Goal: Task Accomplishment & Management: Manage account settings

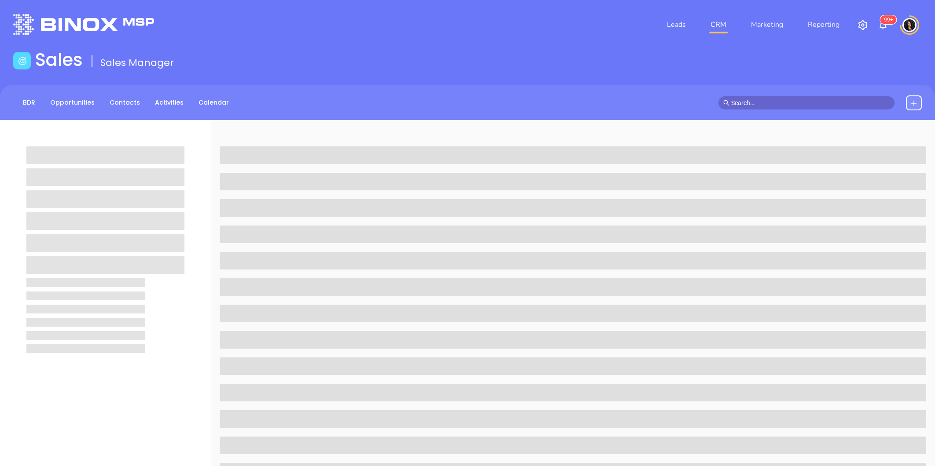
click at [720, 25] on link "CRM" at bounding box center [718, 25] width 23 height 18
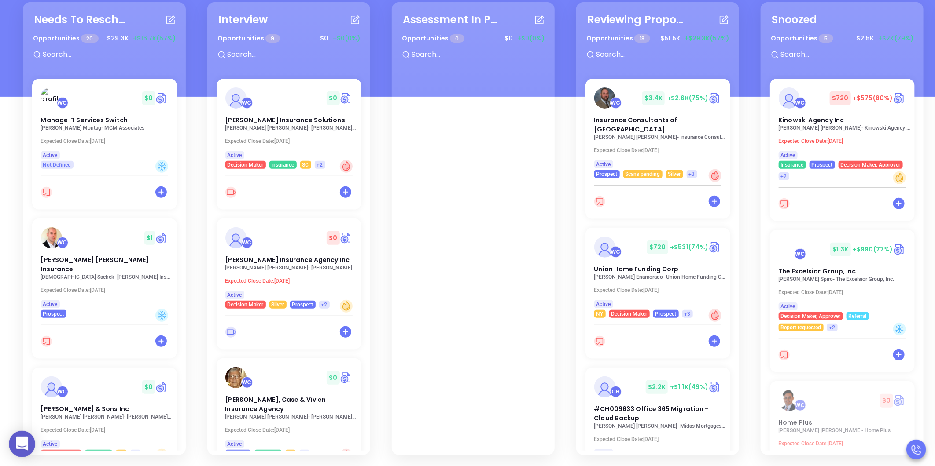
scroll to position [902, 0]
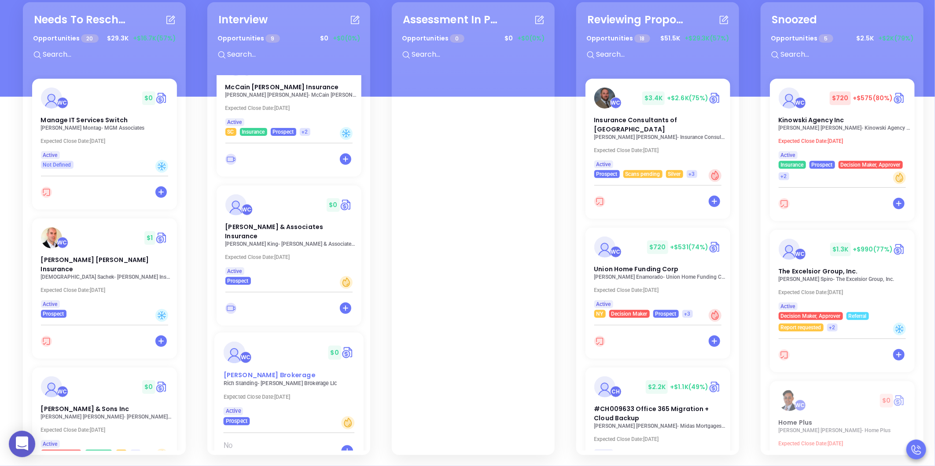
click at [283, 342] on div "WC $ 0 [PERSON_NAME] Brokerage" at bounding box center [289, 361] width 142 height 39
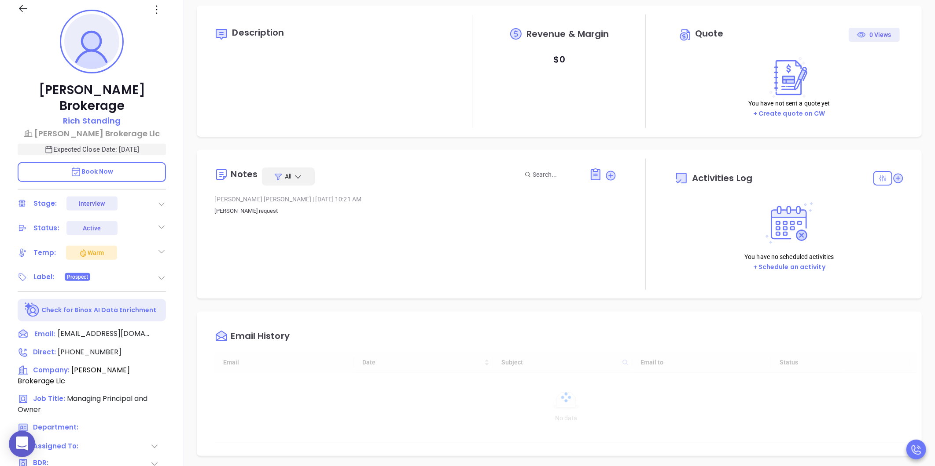
type input "[DATE]"
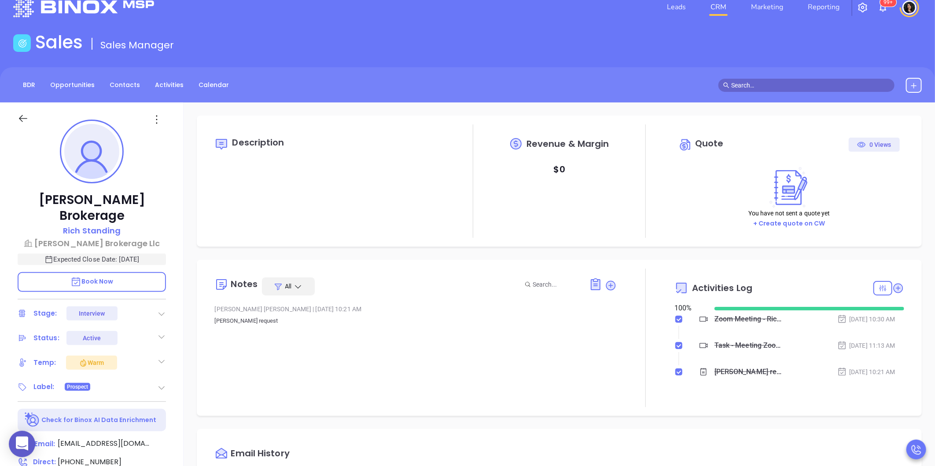
scroll to position [179, 0]
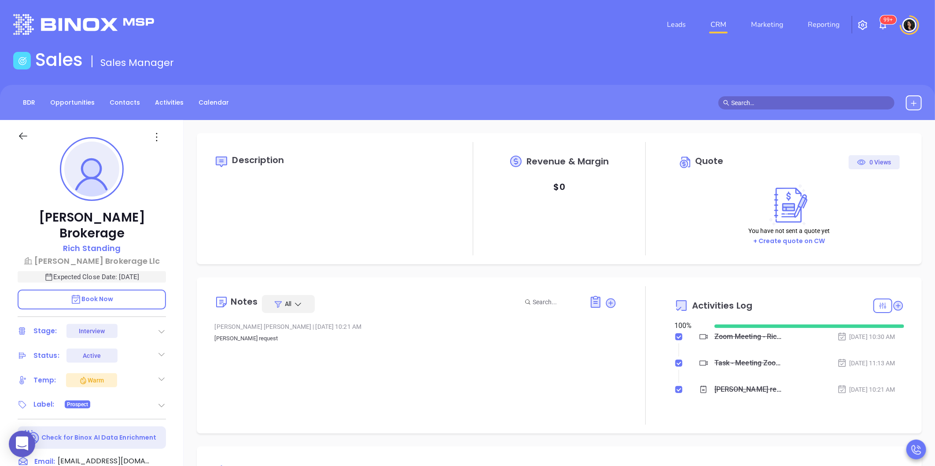
type input "[PERSON_NAME]"
click at [726, 27] on link "CRM" at bounding box center [718, 25] width 23 height 18
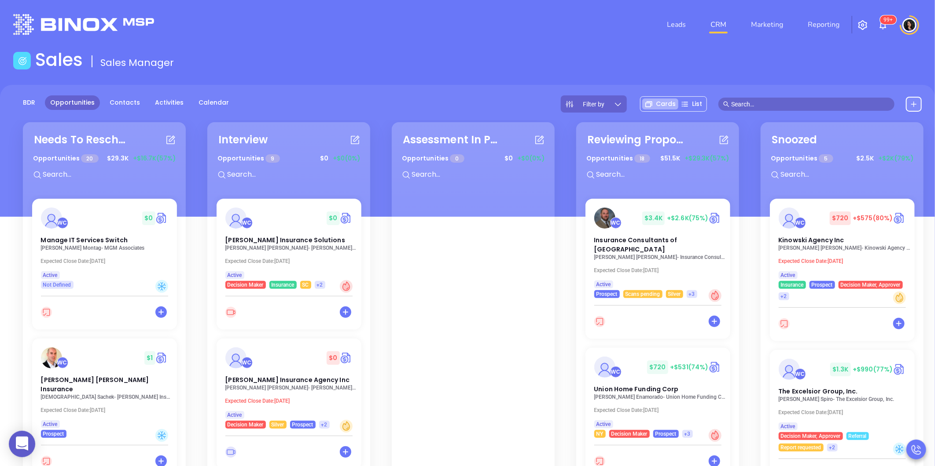
click at [568, 314] on div "Needs To Reschedule Opportunities 20 $ 29.3K +$16.7K (57%) WC $ 0 Manage IT Ser…" at bounding box center [568, 349] width 1106 height 458
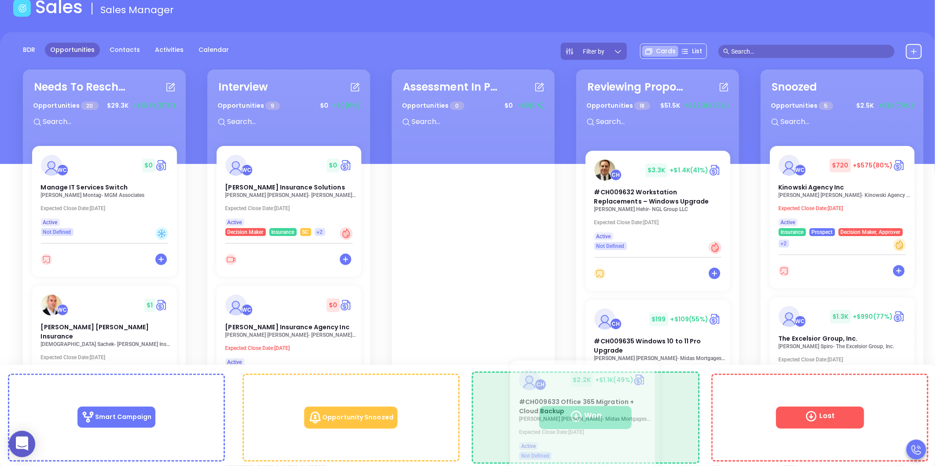
scroll to position [56, 0]
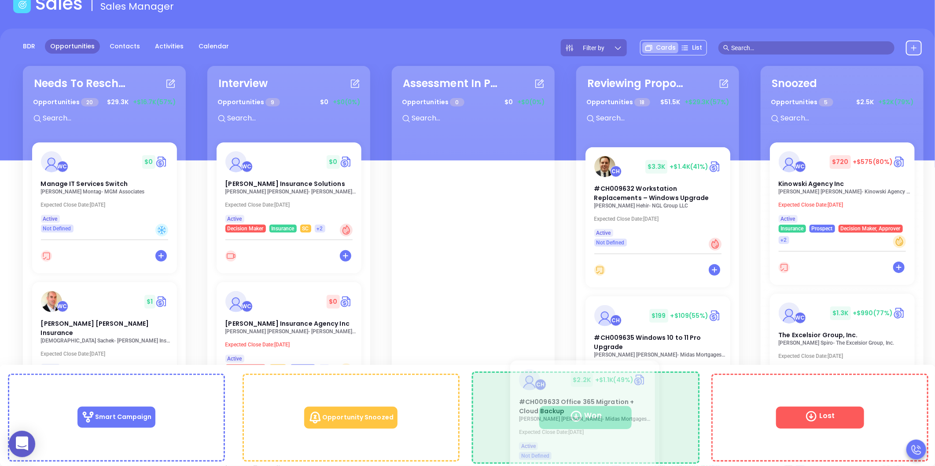
drag, startPoint x: 632, startPoint y: 170, endPoint x: 558, endPoint y: 396, distance: 238.5
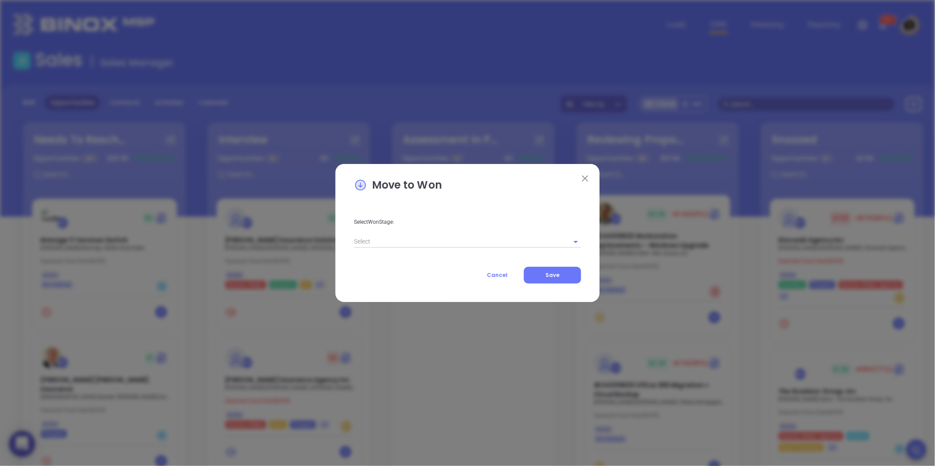
click at [403, 240] on div "Select Won Stage: Cancel Save" at bounding box center [467, 244] width 227 height 80
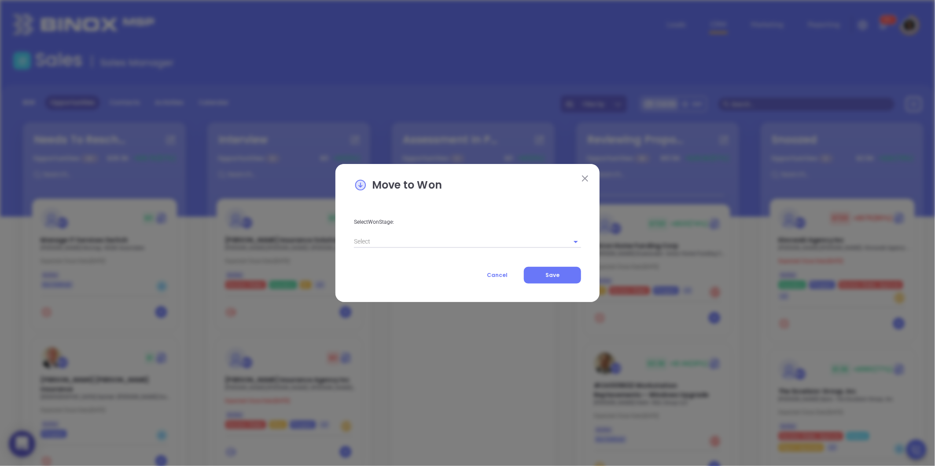
click at [441, 245] on input "text" at bounding box center [455, 241] width 202 height 13
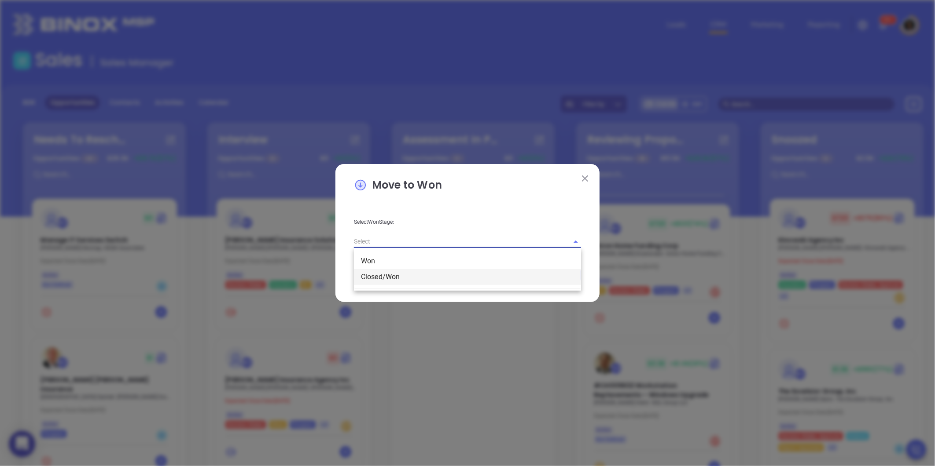
click at [416, 278] on li "Closed/Won" at bounding box center [467, 277] width 227 height 16
type input "Closed/Won"
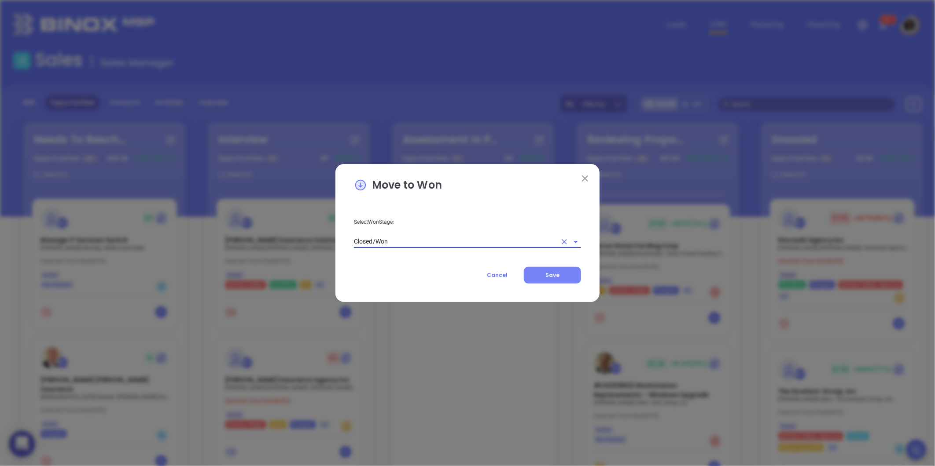
click at [551, 274] on span "Save" at bounding box center [552, 274] width 14 height 7
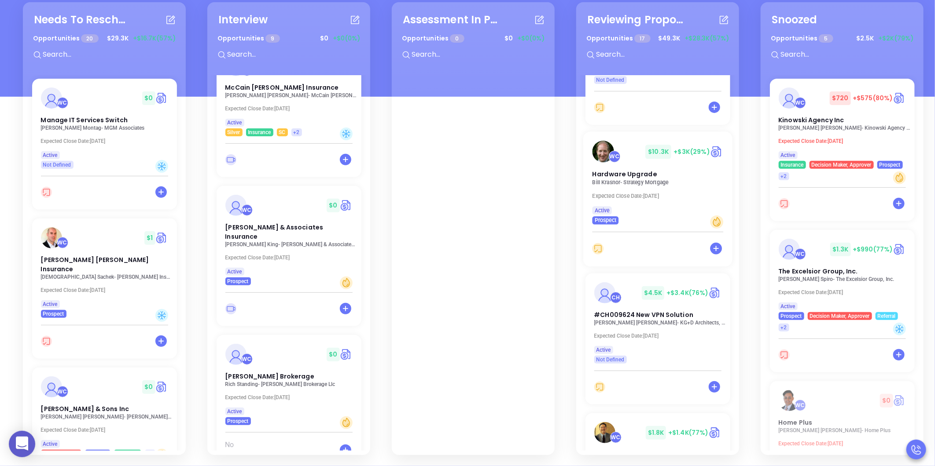
scroll to position [883, 0]
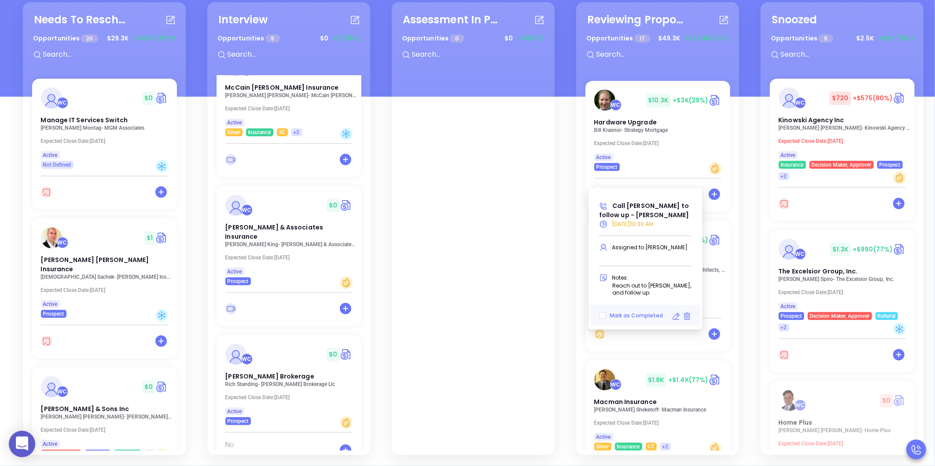
click at [673, 312] on icon at bounding box center [675, 316] width 9 height 9
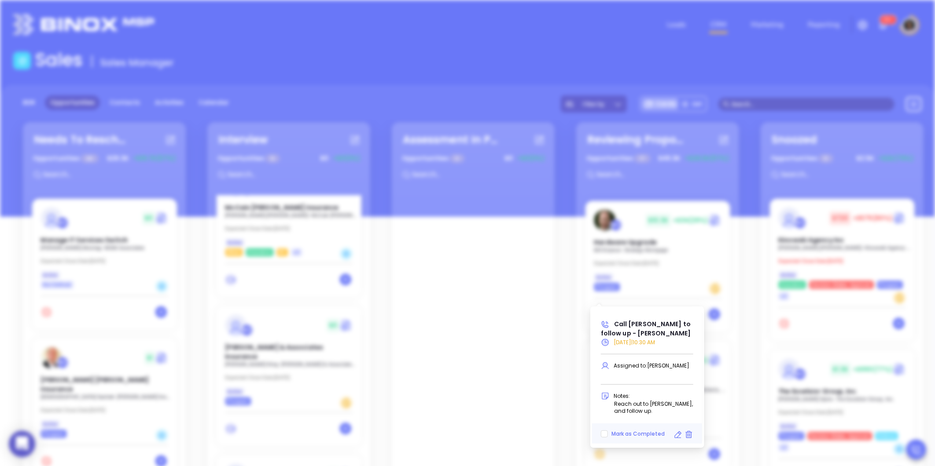
type input "[DATE]"
type input "Call [PERSON_NAME] to follow up - [PERSON_NAME]"
type input "Call"
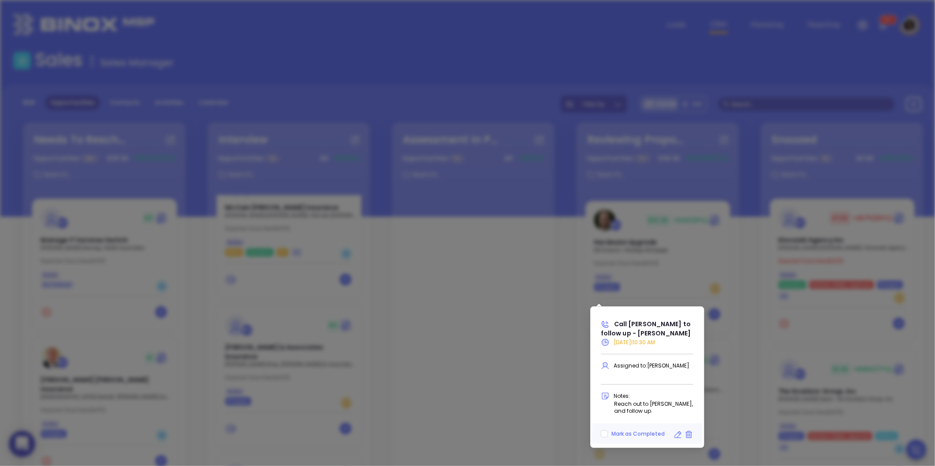
scroll to position [179, 0]
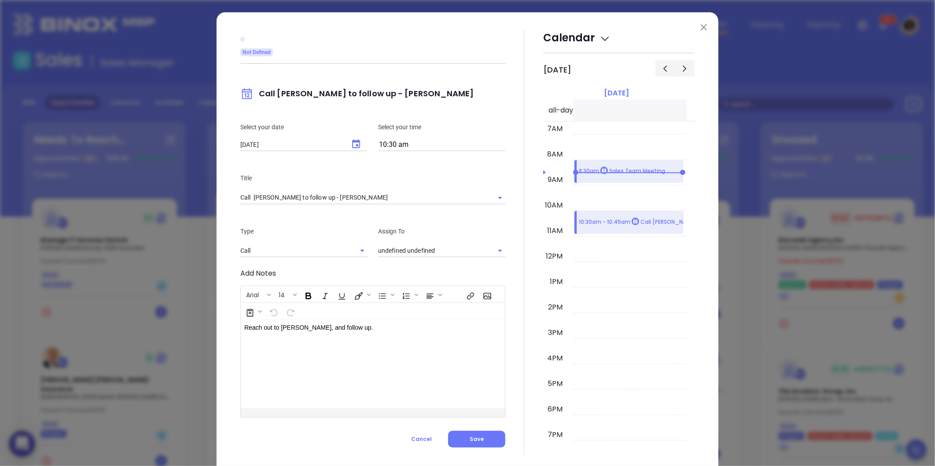
type input "[PERSON_NAME]"
click at [353, 141] on icon "Choose date, selected date is Sep 8, 2025" at bounding box center [356, 143] width 8 height 9
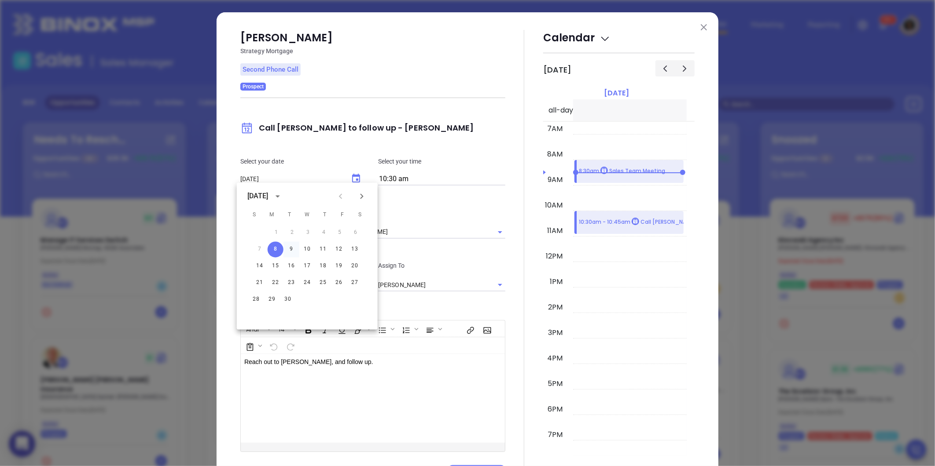
click at [293, 251] on button "9" at bounding box center [291, 250] width 16 height 16
type input "[DATE]"
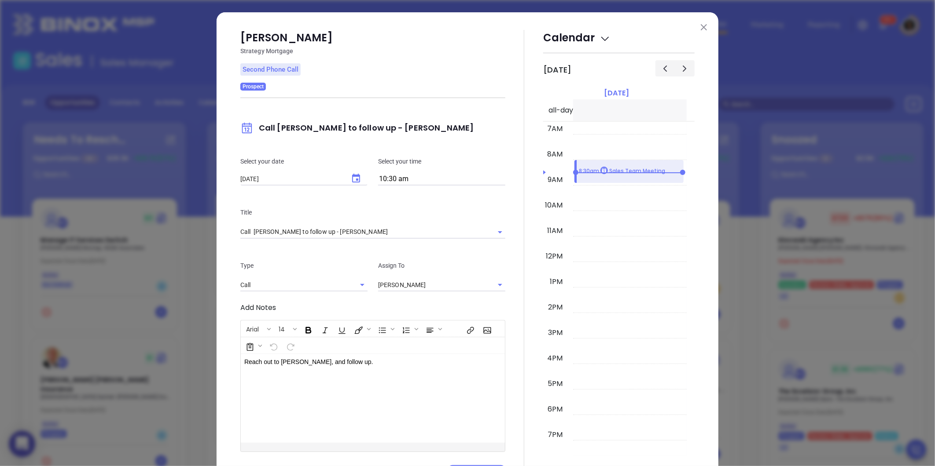
click at [509, 300] on div at bounding box center [524, 256] width 38 height 452
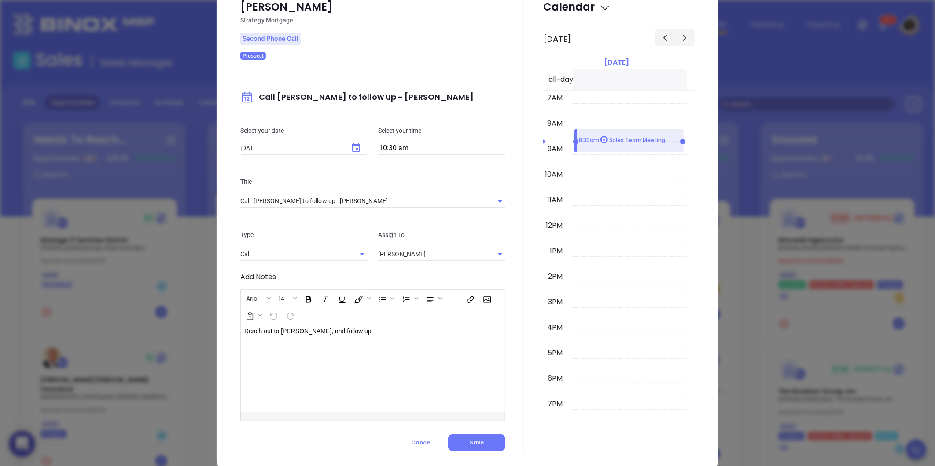
scroll to position [46, 0]
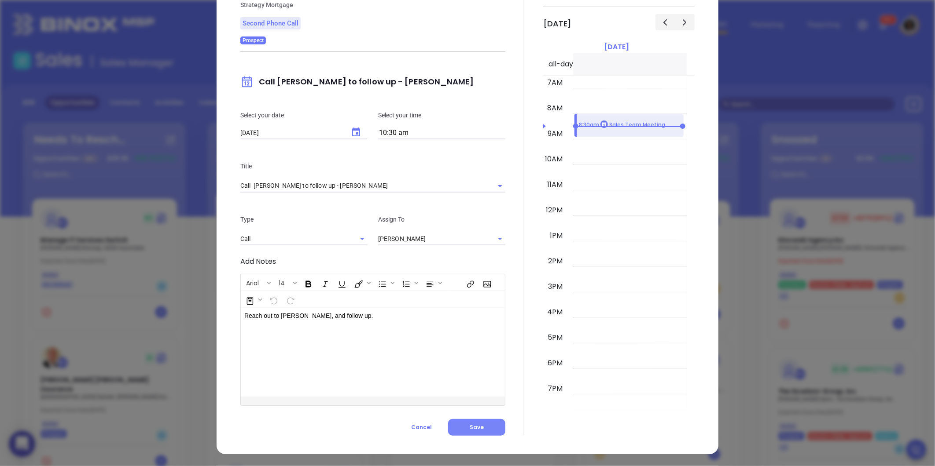
click at [485, 421] on button "Save" at bounding box center [476, 427] width 57 height 17
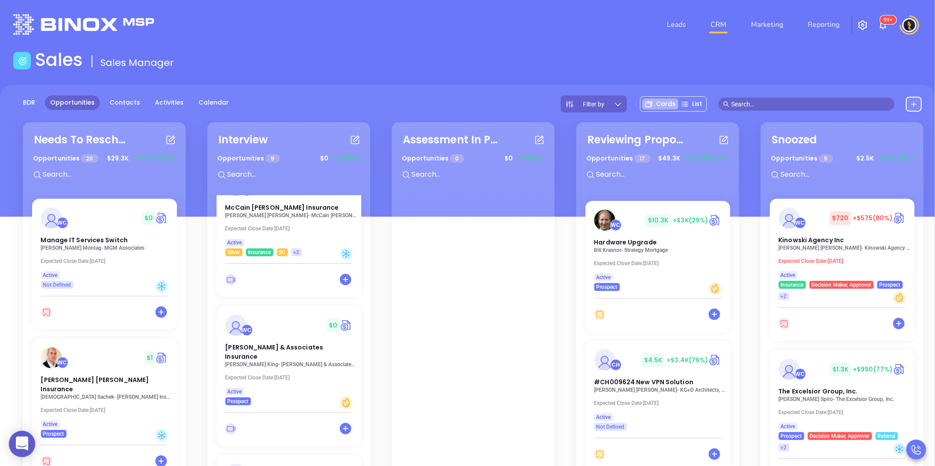
click at [751, 329] on div "Needs To Reschedule Opportunities 20 $ 29.3K +$16.7K (57%) WC $ 0 Manage IT Ser…" at bounding box center [568, 349] width 1106 height 458
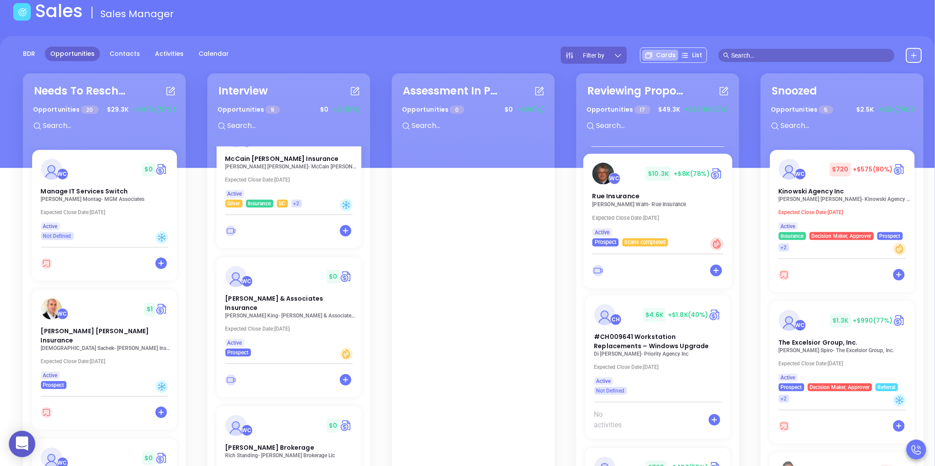
scroll to position [1813, 0]
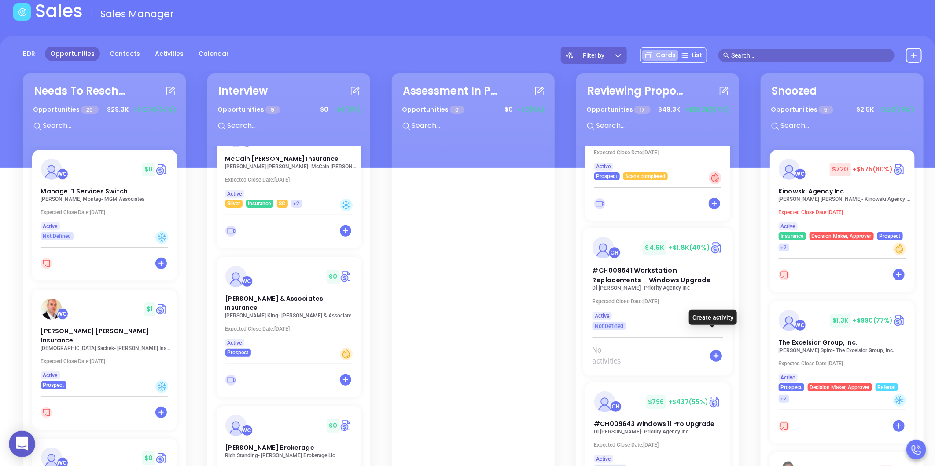
click at [712, 349] on icon at bounding box center [715, 356] width 15 height 15
click at [652, 351] on icon at bounding box center [655, 356] width 10 height 10
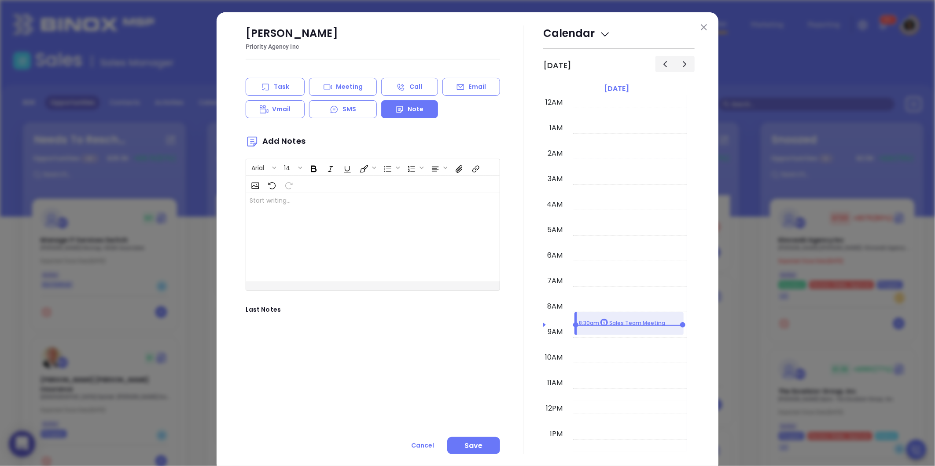
scroll to position [205, 0]
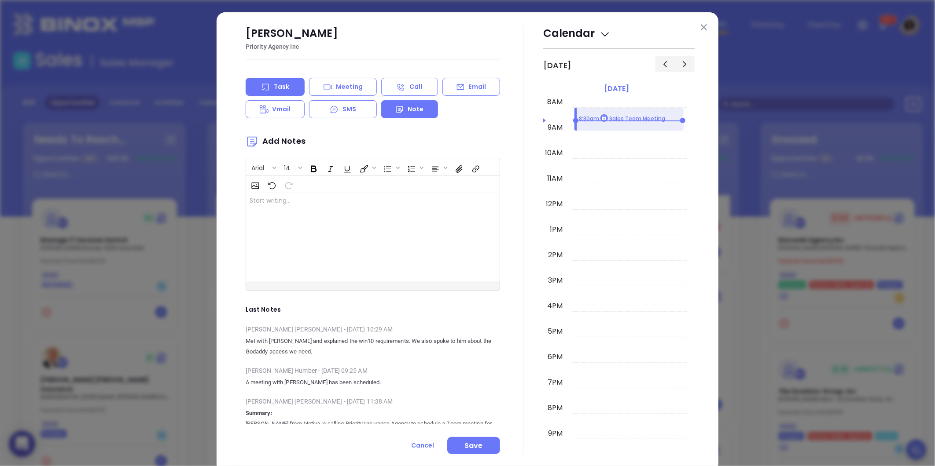
click at [289, 83] on div "Task" at bounding box center [275, 87] width 59 height 18
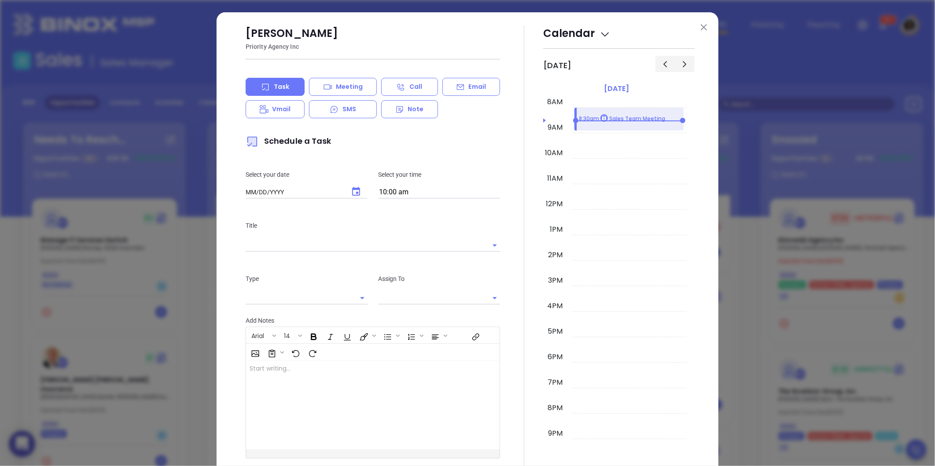
type input "[DATE]"
click at [352, 190] on icon "Choose date, selected date is Sep 9, 2025" at bounding box center [356, 191] width 8 height 9
type input "[PERSON_NAME]"
click at [296, 263] on button "9" at bounding box center [297, 263] width 16 height 16
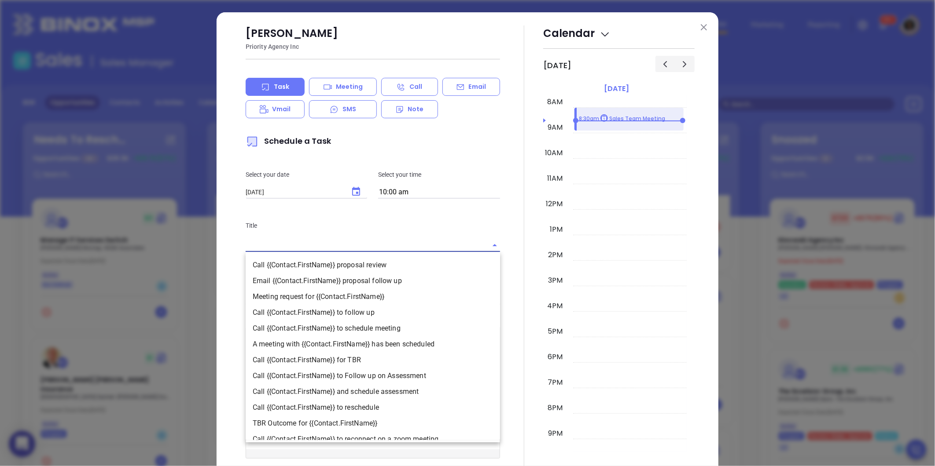
click at [372, 249] on input "text" at bounding box center [361, 245] width 230 height 13
click at [354, 312] on li "Call {{Contact.FirstName}} to follow up" at bounding box center [373, 313] width 254 height 16
type input "Call Di to follow up"
type input "Call"
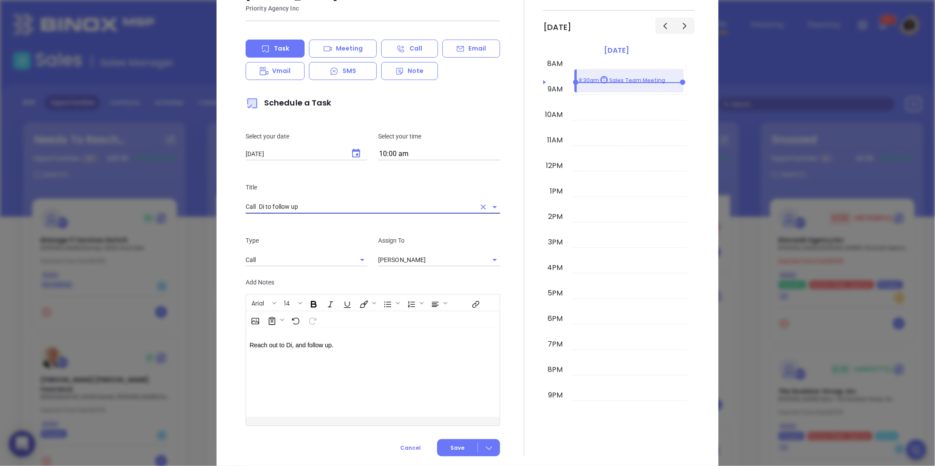
scroll to position [59, 0]
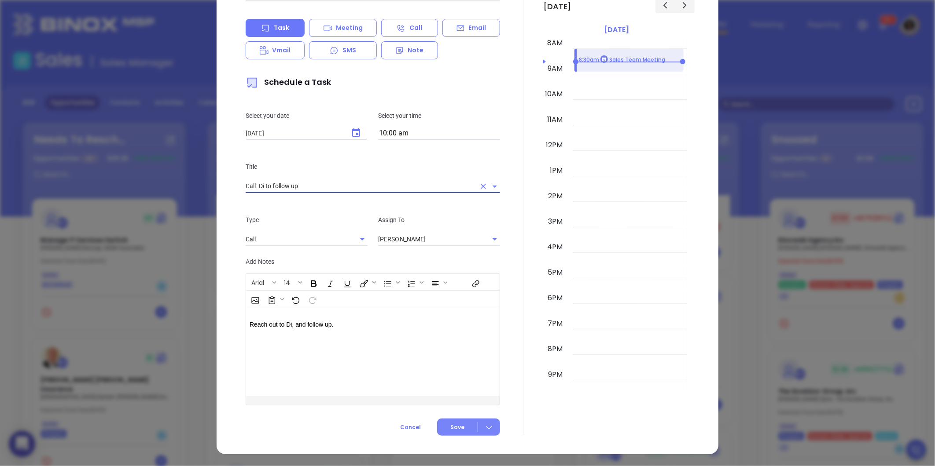
click at [450, 424] on span "Save" at bounding box center [457, 428] width 14 height 8
drag, startPoint x: 516, startPoint y: 459, endPoint x: 532, endPoint y: 466, distance: 17.9
click at [532, 466] on html "0 Leads CRM Marketing Reporting 99+ Financial Leads Leads Sales Sales Manager B…" at bounding box center [467, 233] width 935 height 466
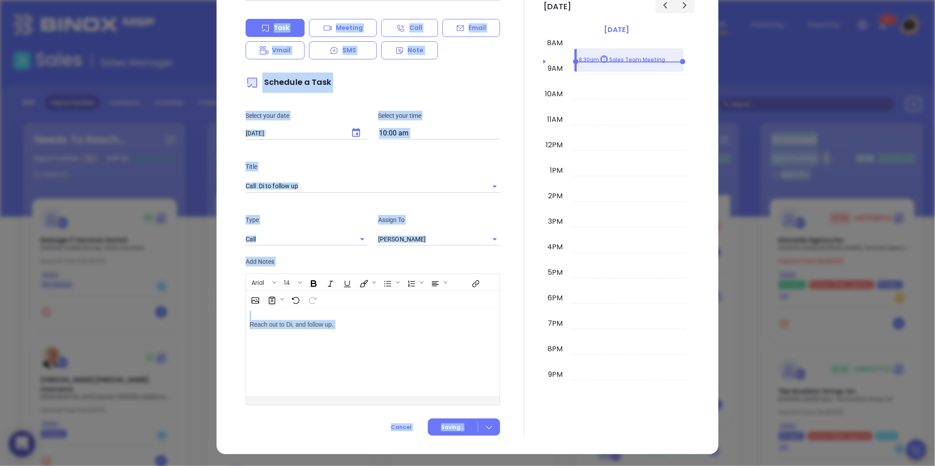
drag, startPoint x: 532, startPoint y: 466, endPoint x: 511, endPoint y: 438, distance: 35.8
click at [511, 438] on div "[PERSON_NAME] Priority Agency Inc Task Meeting Call Email Vmail SMS Note Schedu…" at bounding box center [467, 203] width 502 height 501
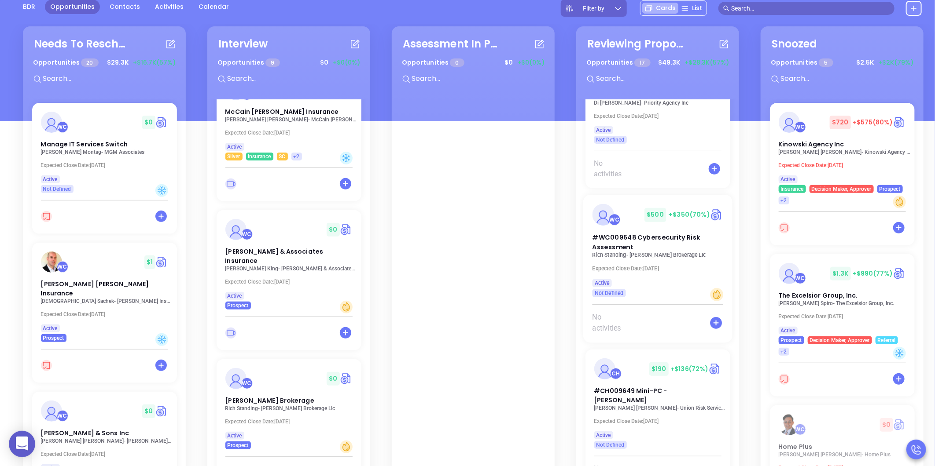
scroll to position [98, 0]
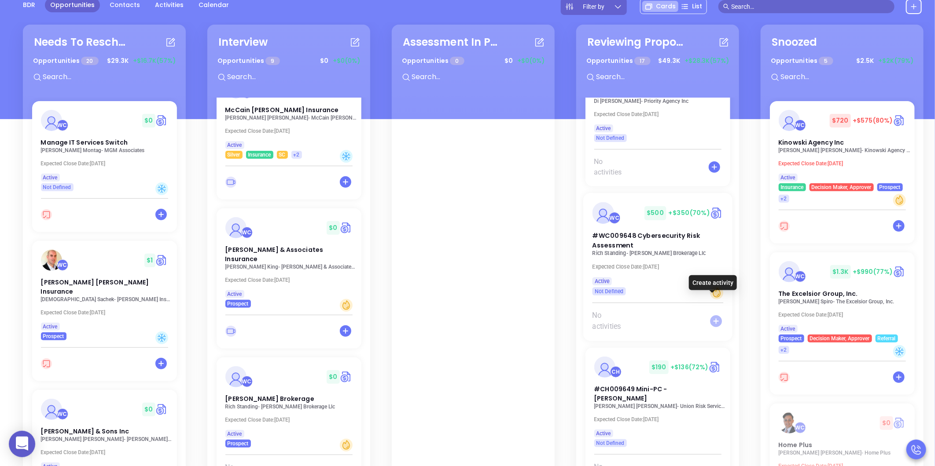
click at [710, 315] on icon at bounding box center [716, 321] width 12 height 12
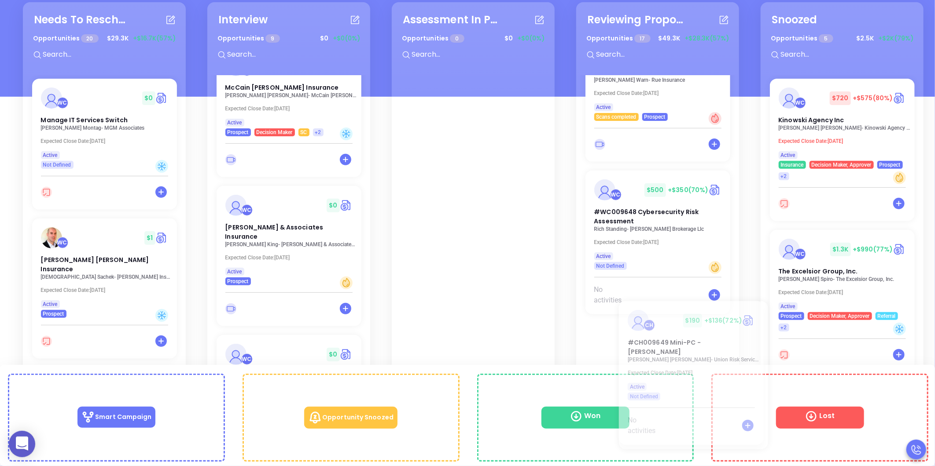
scroll to position [2087, 0]
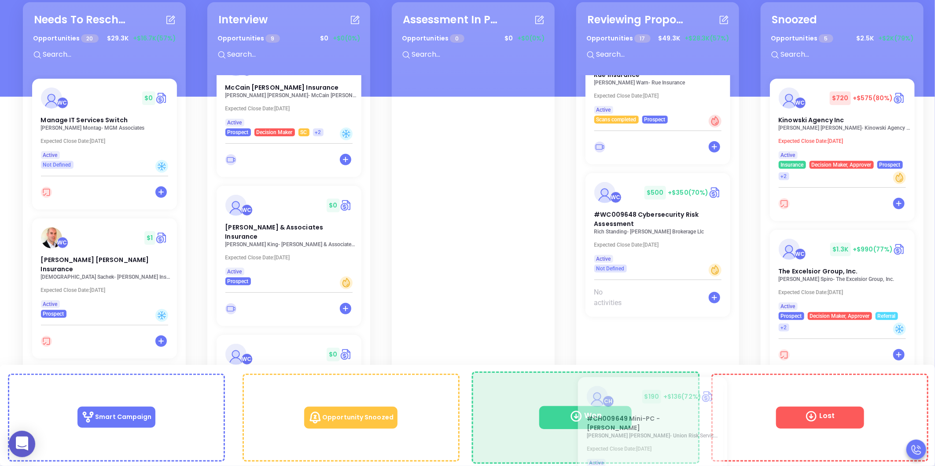
drag, startPoint x: 634, startPoint y: 324, endPoint x: 627, endPoint y: 407, distance: 82.6
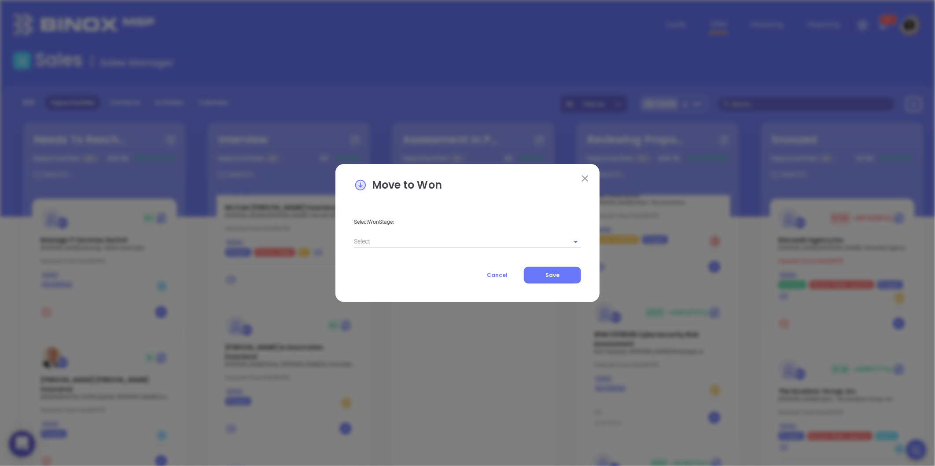
scroll to position [0, 0]
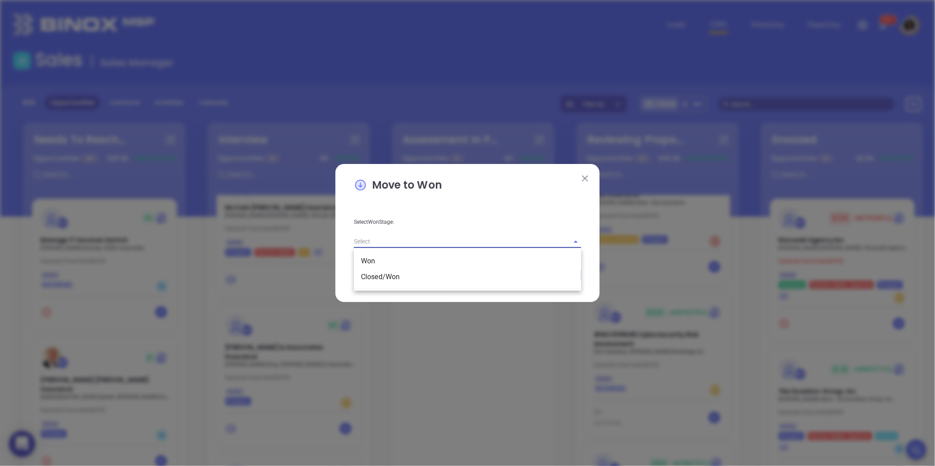
click at [416, 243] on input "text" at bounding box center [455, 241] width 202 height 13
click at [401, 274] on li "Closed/Won" at bounding box center [467, 277] width 227 height 16
type input "Closed/Won"
click at [573, 274] on button "Save" at bounding box center [552, 275] width 57 height 17
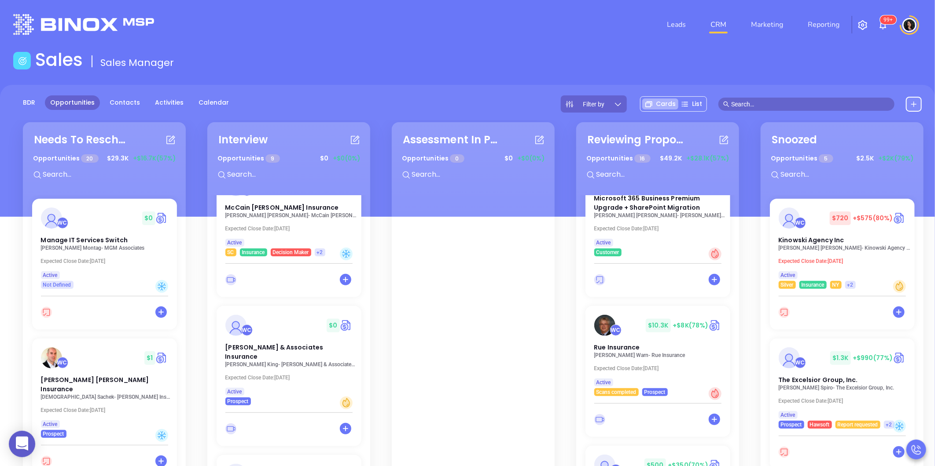
scroll to position [1935, 0]
click at [375, 388] on div "Interview Opportunities 9 $ 0 +$0 (0%) WC $ 0 [PERSON_NAME] Insurance Solutions…" at bounding box center [292, 349] width 174 height 458
click at [614, 29] on div "Leads CRM Marketing Reporting 99+" at bounding box center [620, 25] width 612 height 32
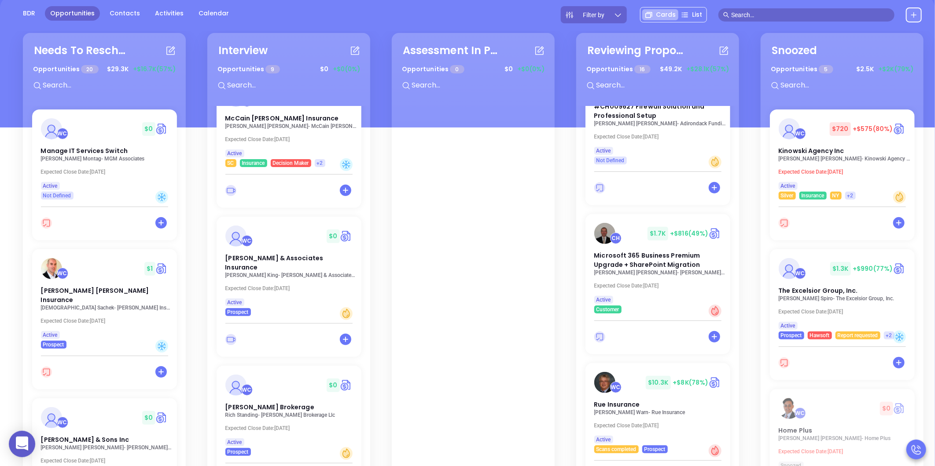
scroll to position [0, 0]
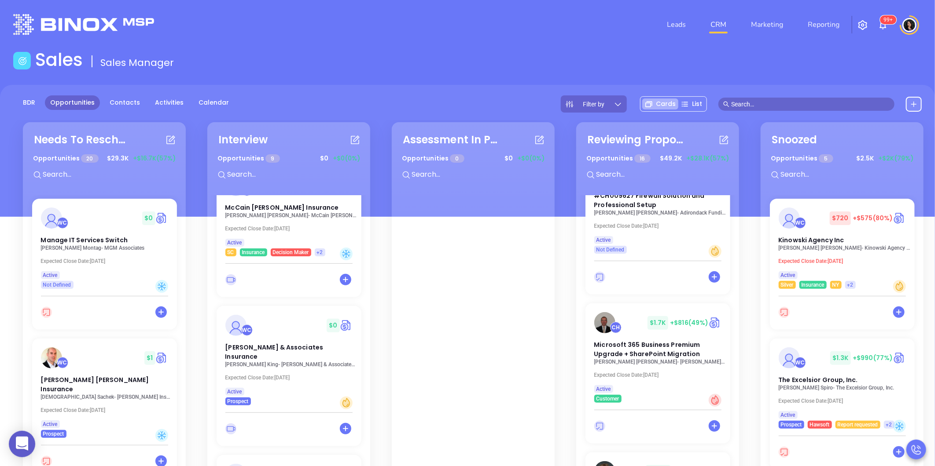
click at [384, 342] on div "Needs To Reschedule Opportunities 20 $ 29.3K +$16.7K (57%) WC $ 0 Manage IT Ser…" at bounding box center [568, 349] width 1106 height 458
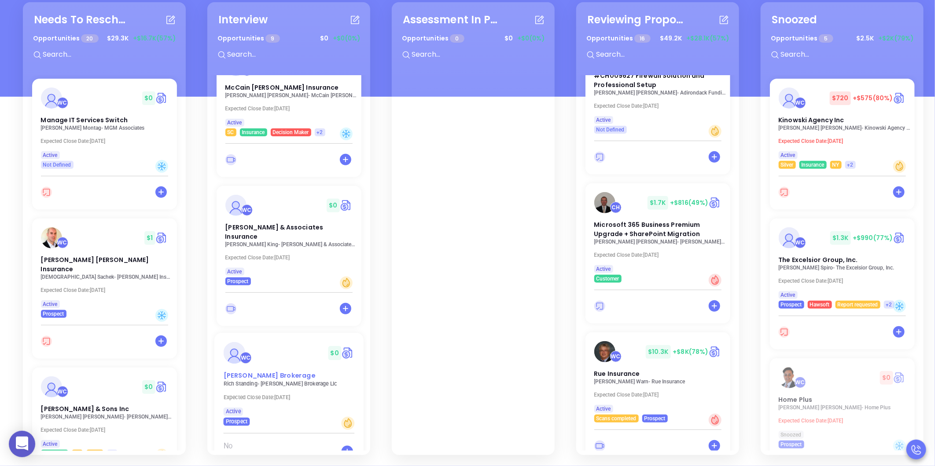
click at [265, 342] on div "WC $ 0 [PERSON_NAME] Brokerage" at bounding box center [289, 361] width 142 height 39
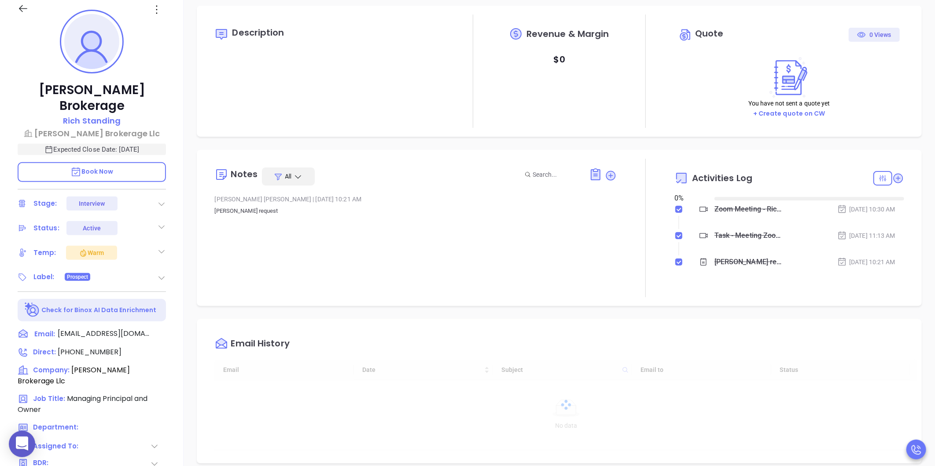
type input "[DATE]"
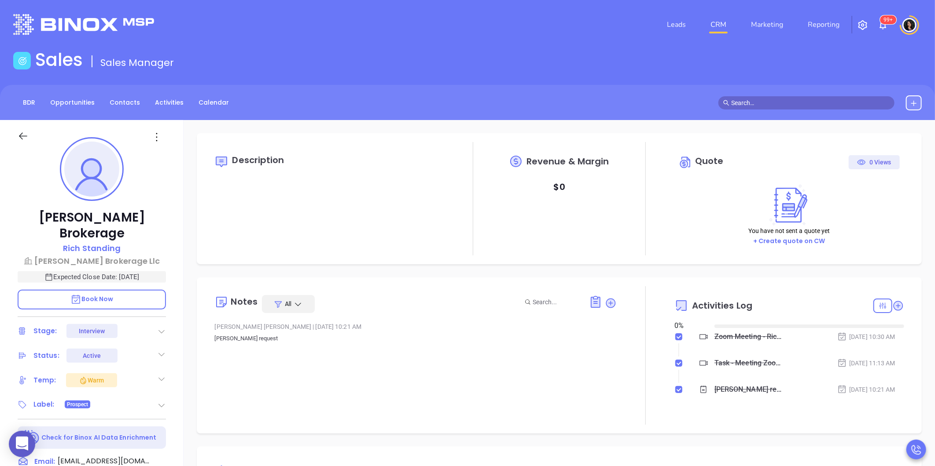
scroll to position [205, 0]
type input "[PERSON_NAME]"
click at [893, 304] on icon at bounding box center [897, 305] width 9 height 9
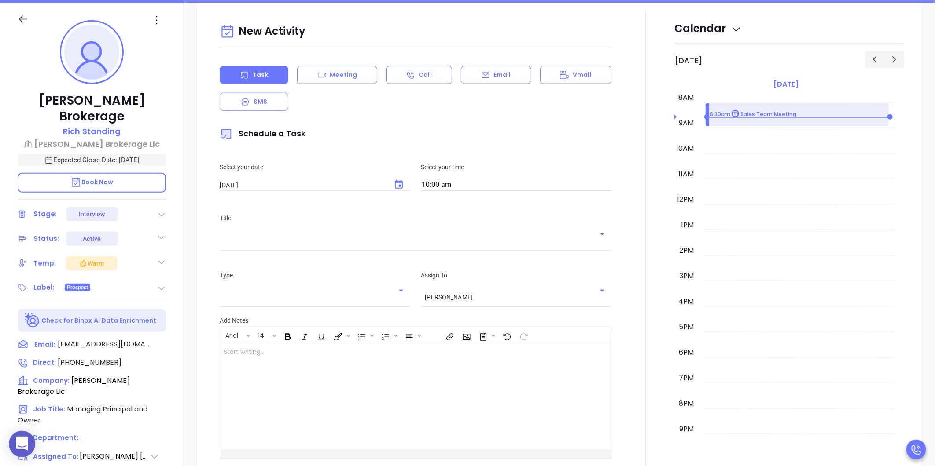
scroll to position [120, 0]
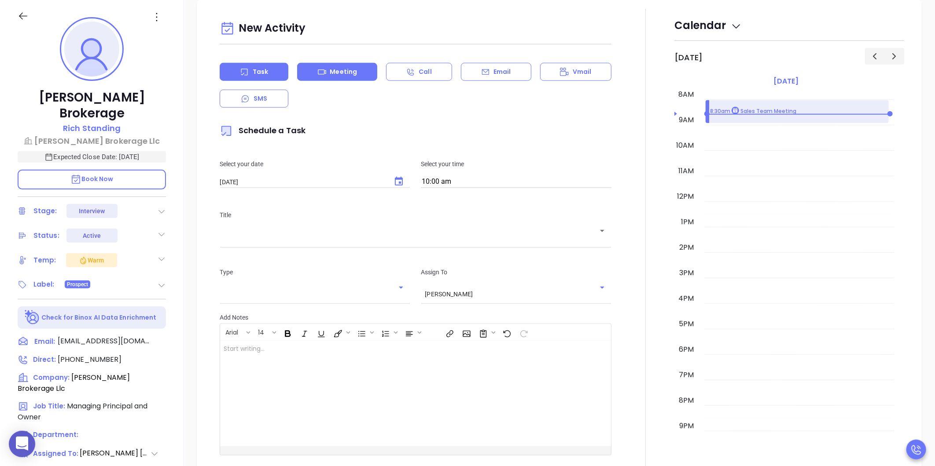
click at [338, 73] on p "Meeting" at bounding box center [343, 71] width 27 height 9
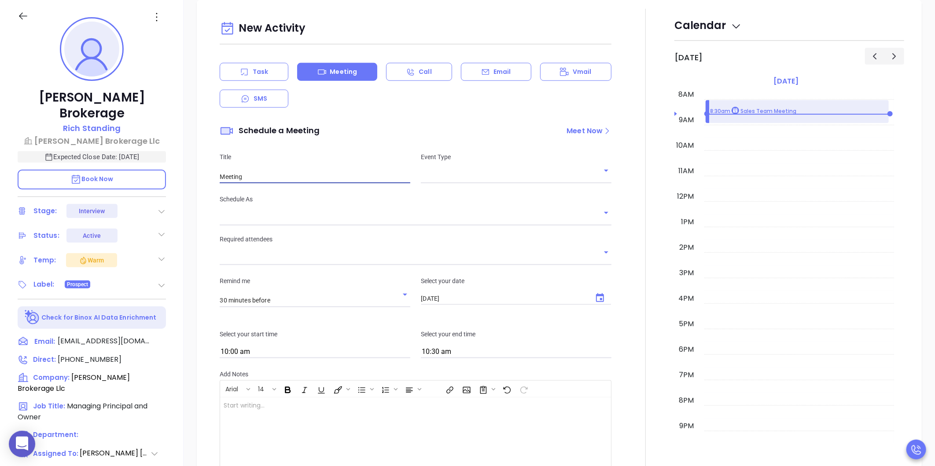
click at [380, 176] on input "Meeting" at bounding box center [315, 176] width 191 height 13
type input "[PERSON_NAME]"
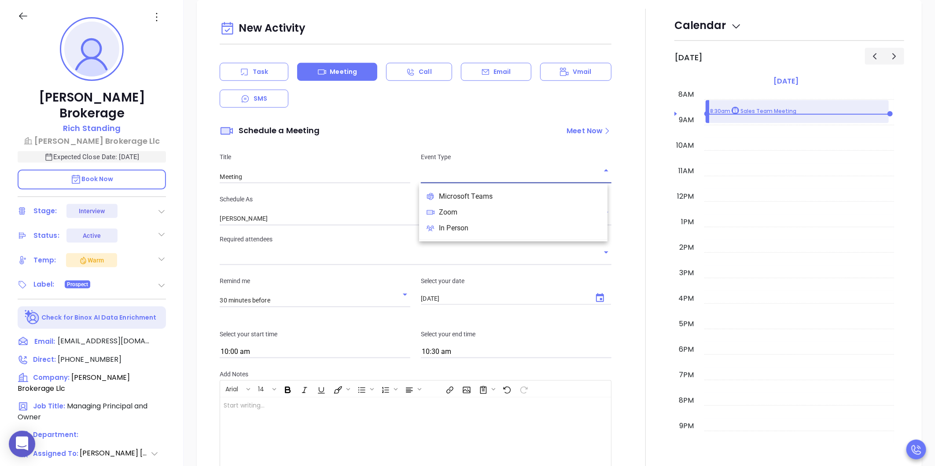
click at [455, 174] on input "text" at bounding box center [509, 176] width 177 height 13
click at [472, 217] on li "Zoom" at bounding box center [513, 213] width 188 height 16
type input "Zoom Meeting"
type input "Zoom"
click at [371, 219] on input "[PERSON_NAME]" at bounding box center [403, 219] width 367 height 13
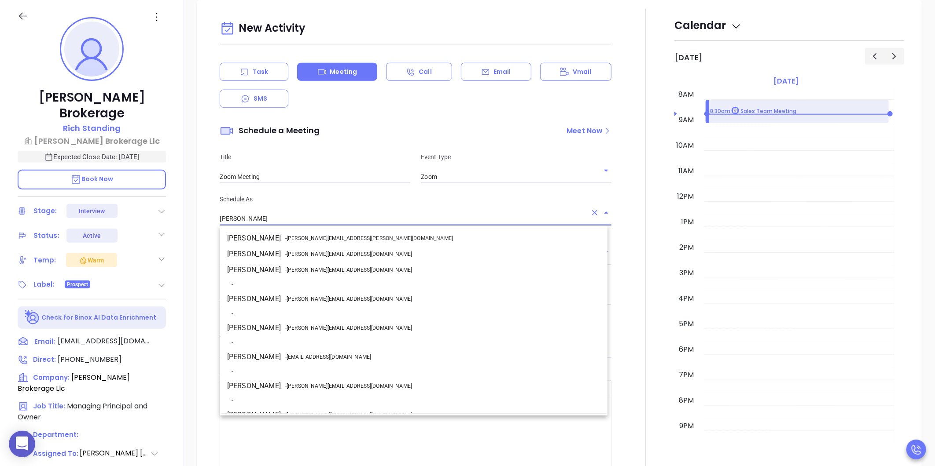
scroll to position [25, 0]
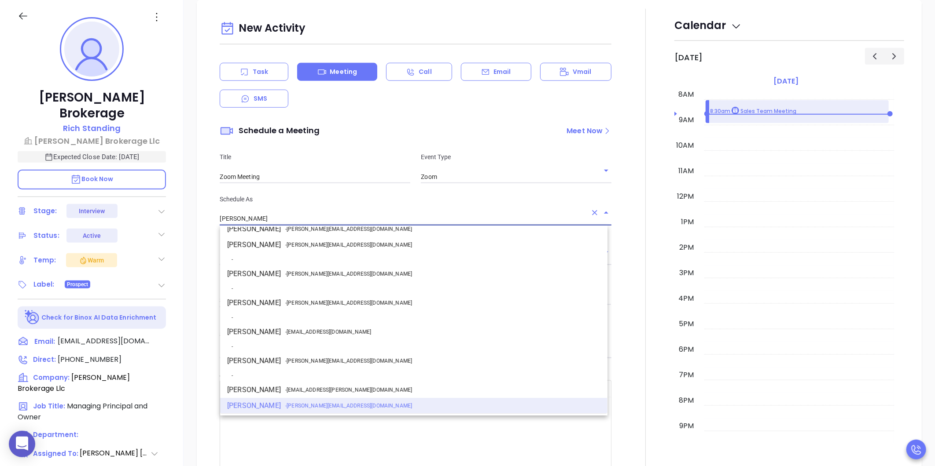
click at [297, 358] on span "- [PERSON_NAME][EMAIL_ADDRESS][DOMAIN_NAME]" at bounding box center [348, 361] width 127 height 8
type input "[PERSON_NAME]"
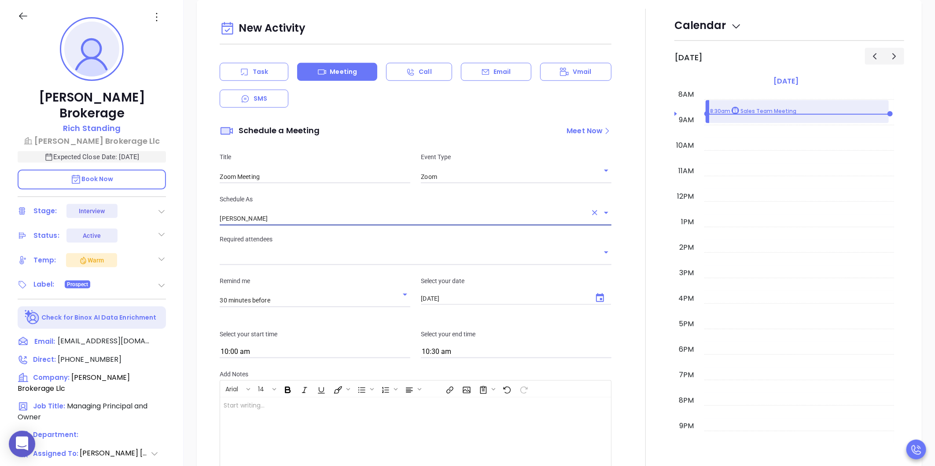
click at [263, 258] on input "text" at bounding box center [409, 259] width 378 height 13
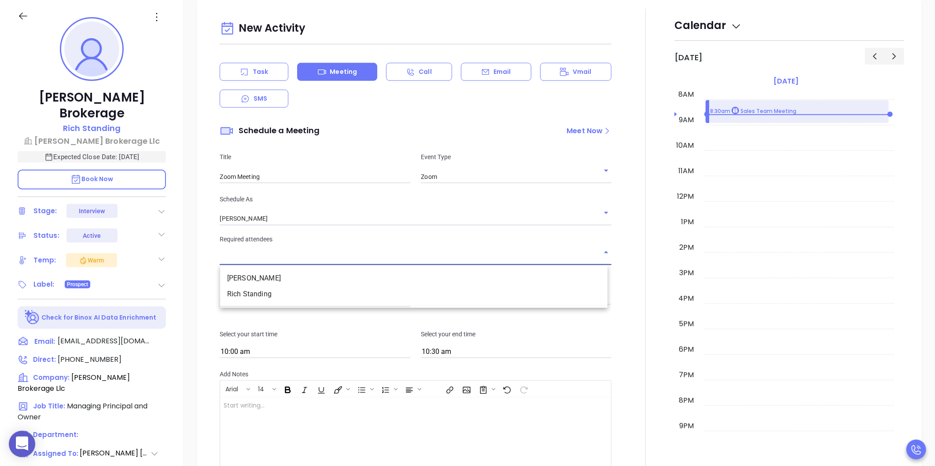
click at [265, 293] on li "Rich Standing" at bounding box center [413, 294] width 387 height 16
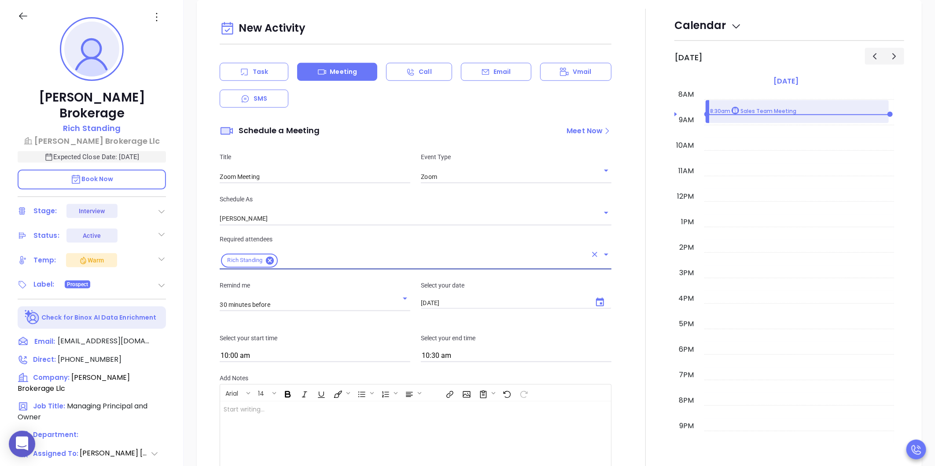
click at [452, 302] on input "[DATE]" at bounding box center [503, 303] width 165 height 7
click at [597, 303] on icon "Choose date, selected date is Sep 9, 2025" at bounding box center [600, 302] width 8 height 9
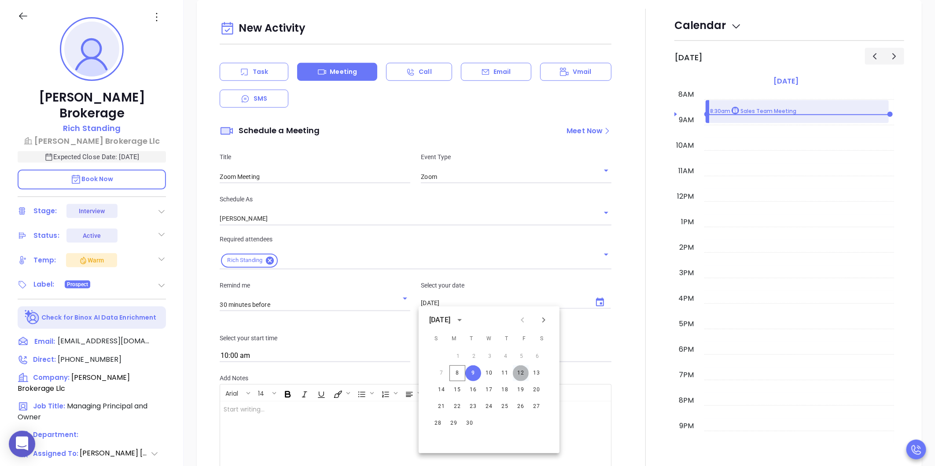
click at [521, 372] on button "12" at bounding box center [521, 374] width 16 height 16
type input "[DATE]"
click at [279, 361] on input "10:00 am" at bounding box center [315, 356] width 191 height 12
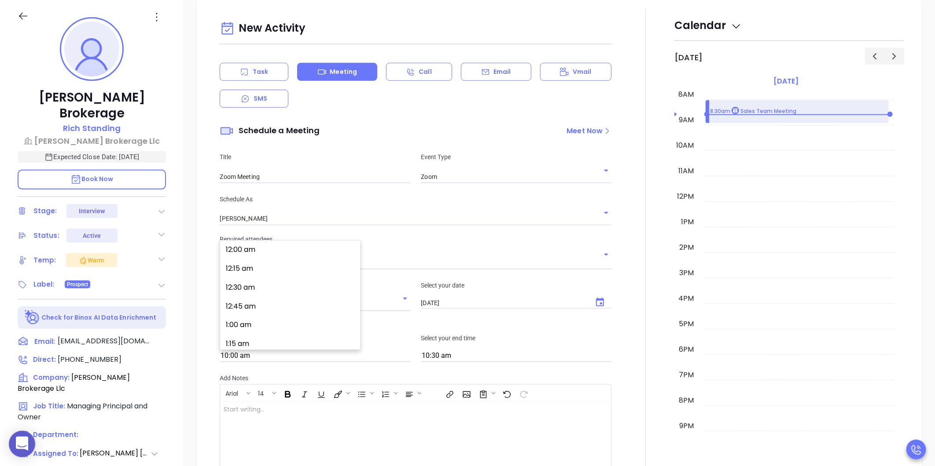
scroll to position [737, 0]
click at [257, 308] on button "10:30 am" at bounding box center [292, 304] width 136 height 19
type input "10:30 am"
type input "11:00 am"
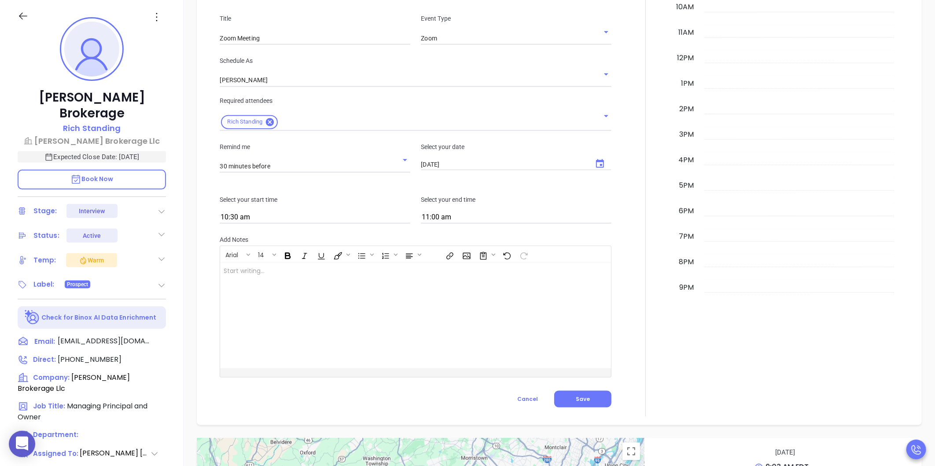
scroll to position [631, 0]
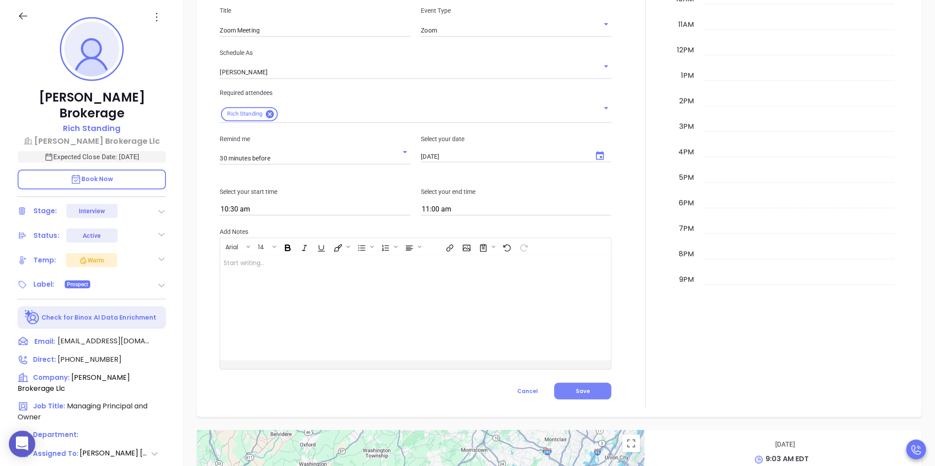
click at [579, 392] on span "Save" at bounding box center [582, 391] width 14 height 7
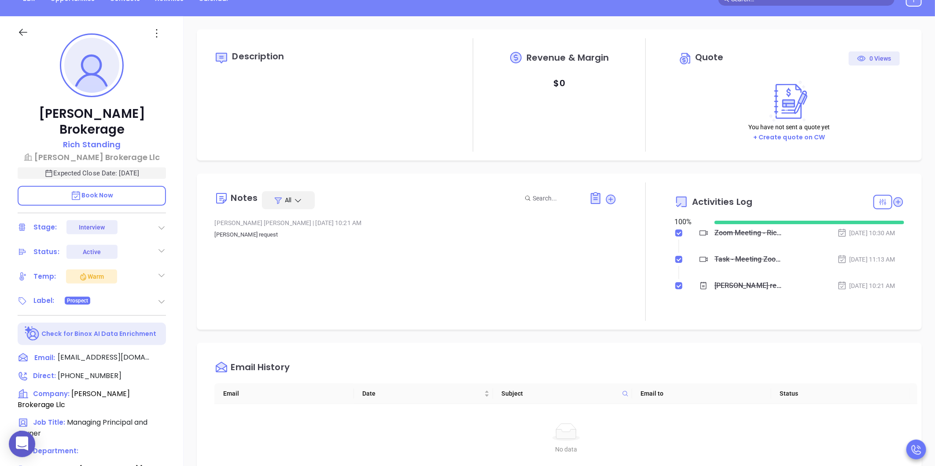
scroll to position [0, 0]
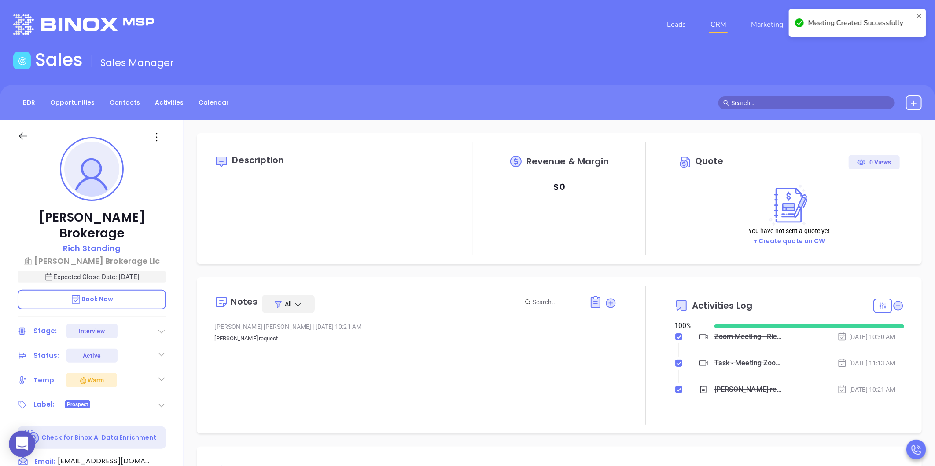
type input "Meeting"
checkbox input "false"
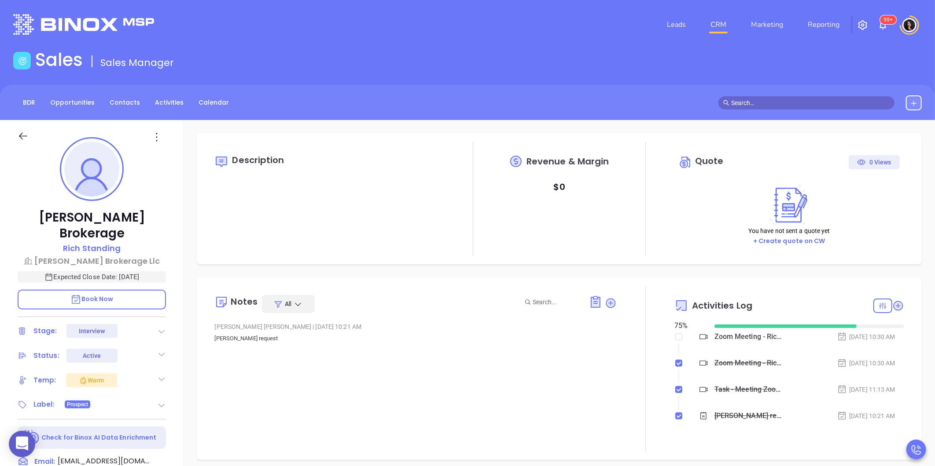
click at [726, 67] on div "Sales Sales Manager" at bounding box center [467, 61] width 919 height 25
